Goal: Task Accomplishment & Management: Use online tool/utility

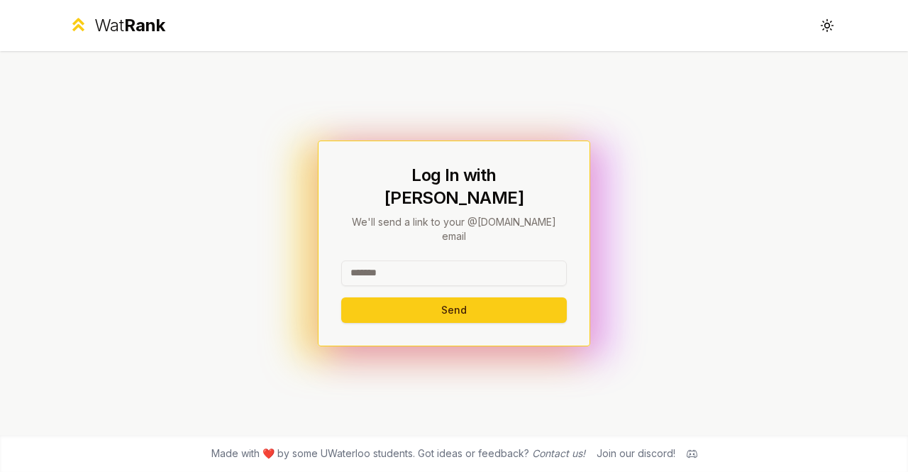
click at [412, 260] on input at bounding box center [454, 273] width 226 height 26
type input "*******"
click at [341, 297] on button "Send" at bounding box center [454, 310] width 226 height 26
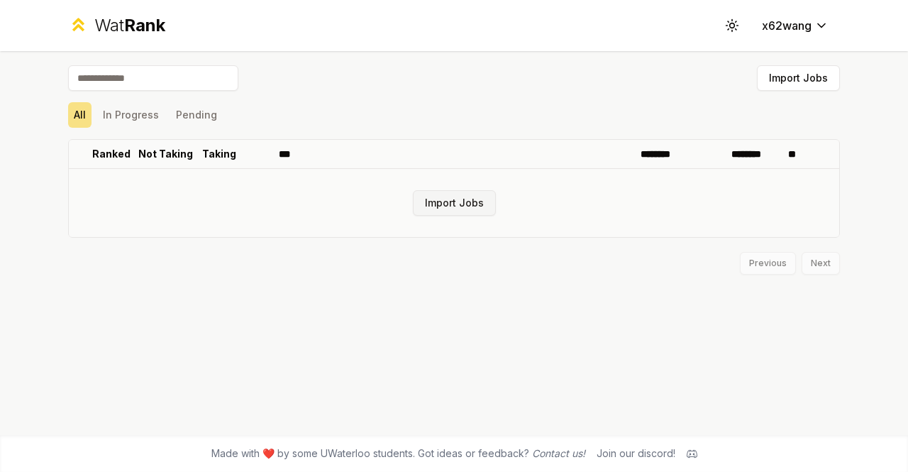
click at [470, 199] on button "Import Jobs" at bounding box center [454, 203] width 83 height 26
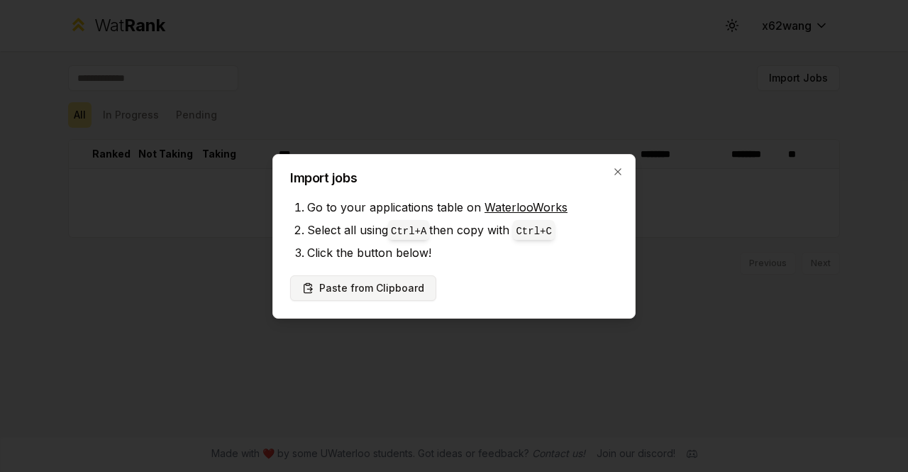
click at [402, 284] on button "Paste from Clipboard" at bounding box center [363, 288] width 146 height 26
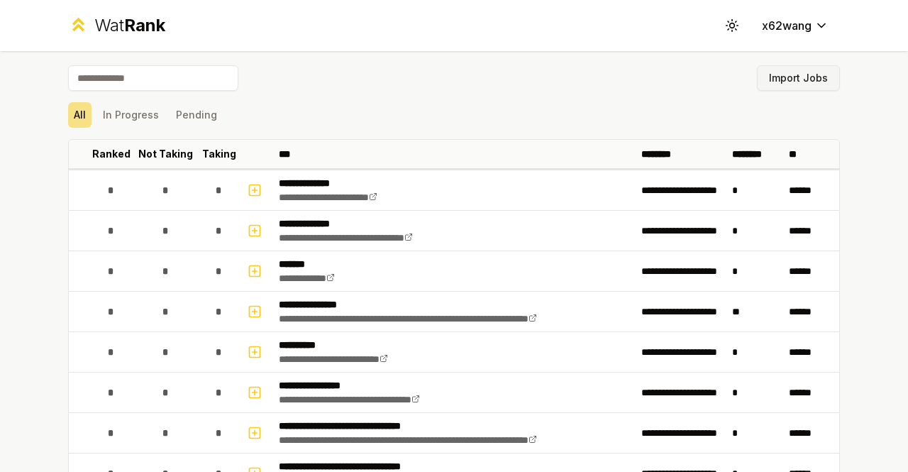
click at [781, 83] on button "Import Jobs" at bounding box center [798, 78] width 83 height 26
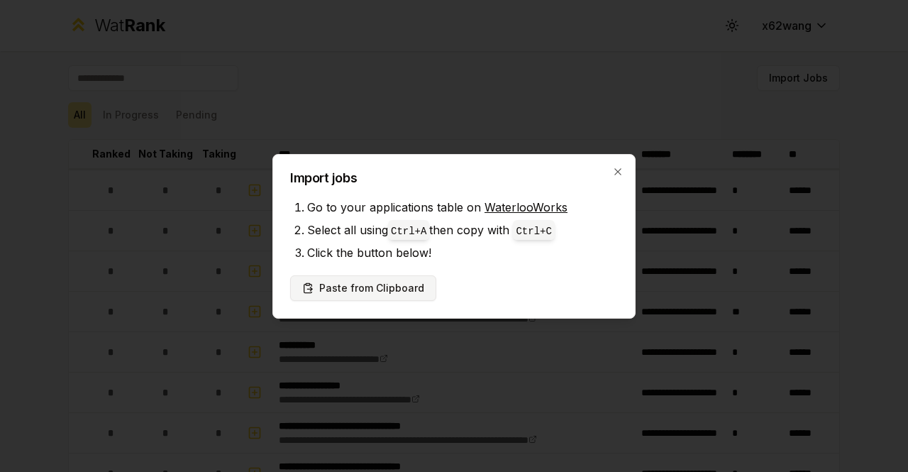
click at [395, 281] on button "Paste from Clipboard" at bounding box center [363, 288] width 146 height 26
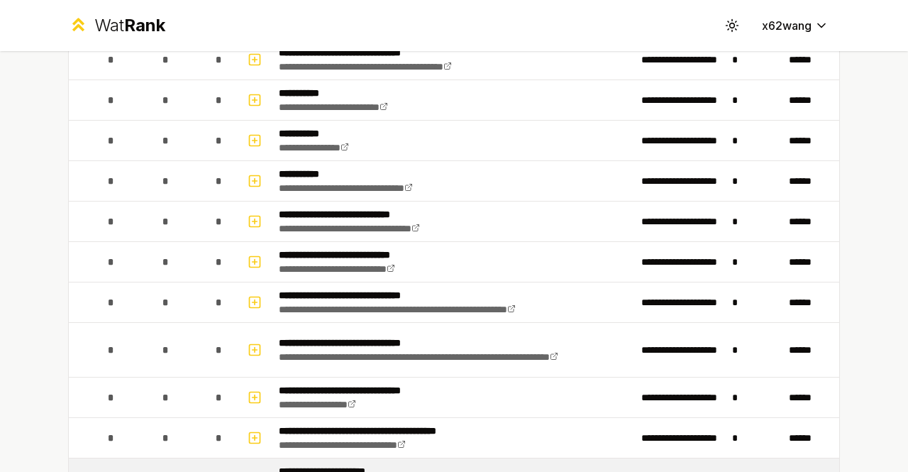
scroll to position [793, 0]
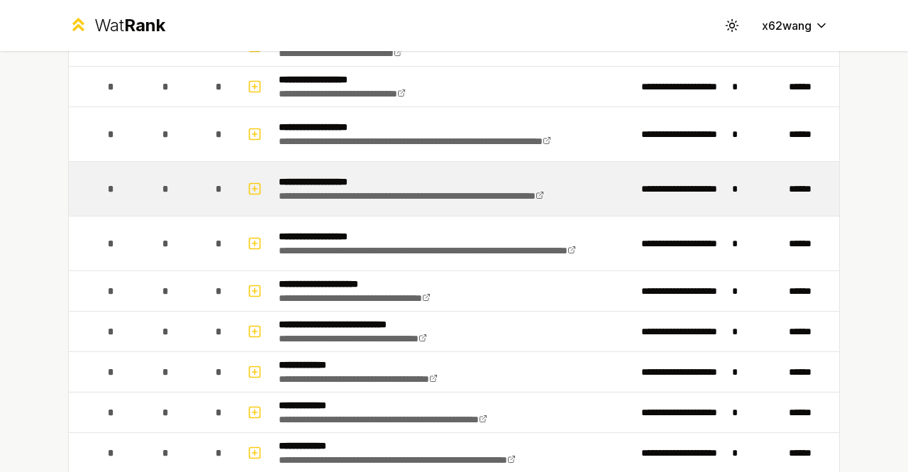
scroll to position [2271, 0]
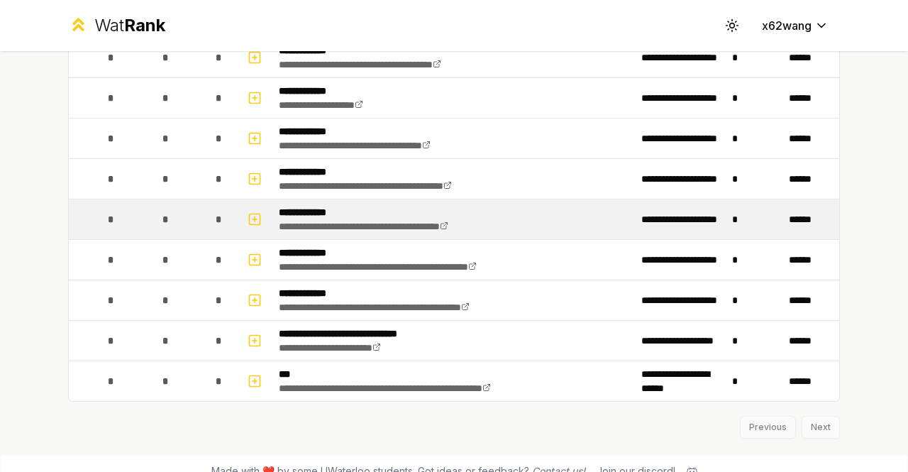
scroll to position [2283, 0]
